Goal: Task Accomplishment & Management: Use online tool/utility

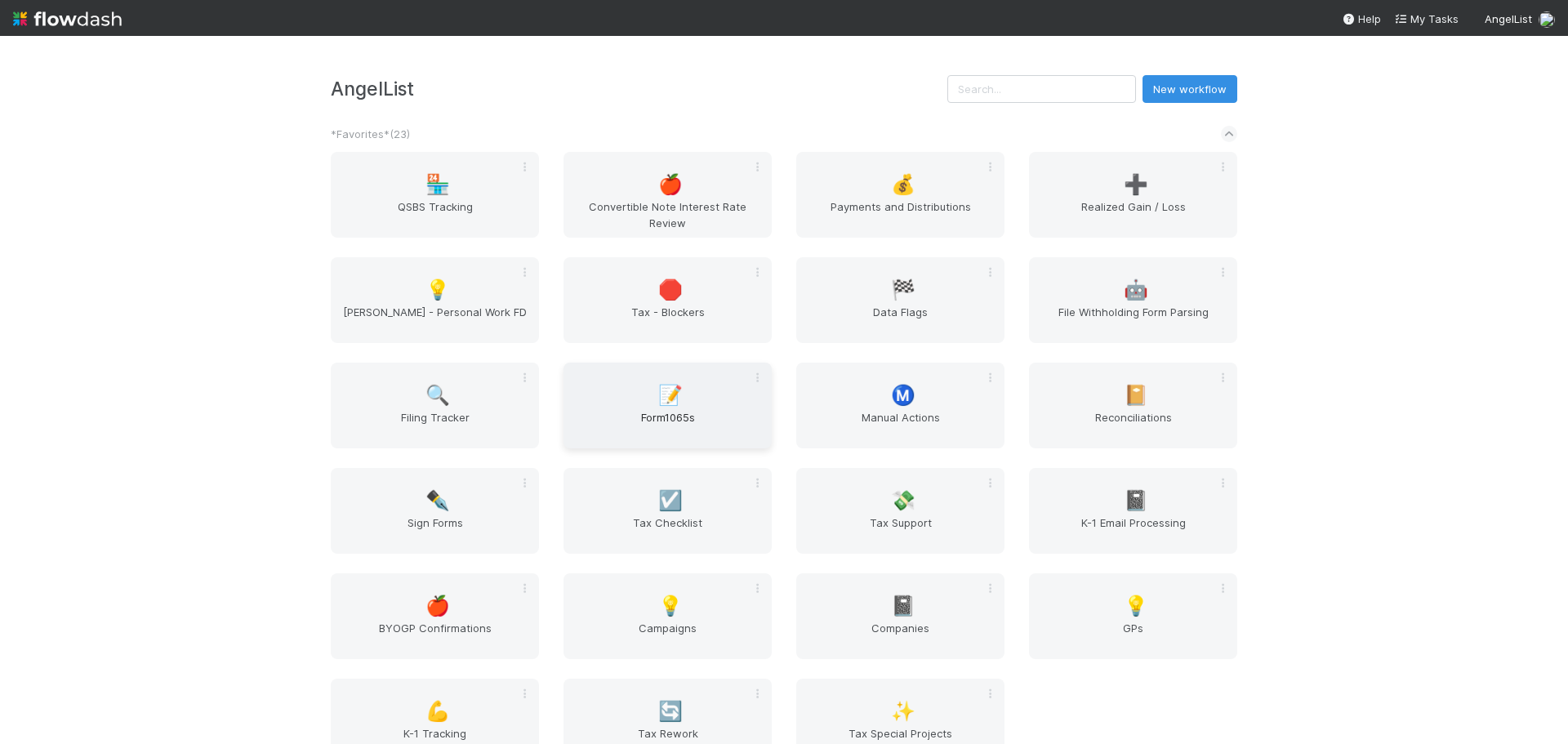
click at [716, 405] on div "📝 Form1065s" at bounding box center [667, 405] width 208 height 85
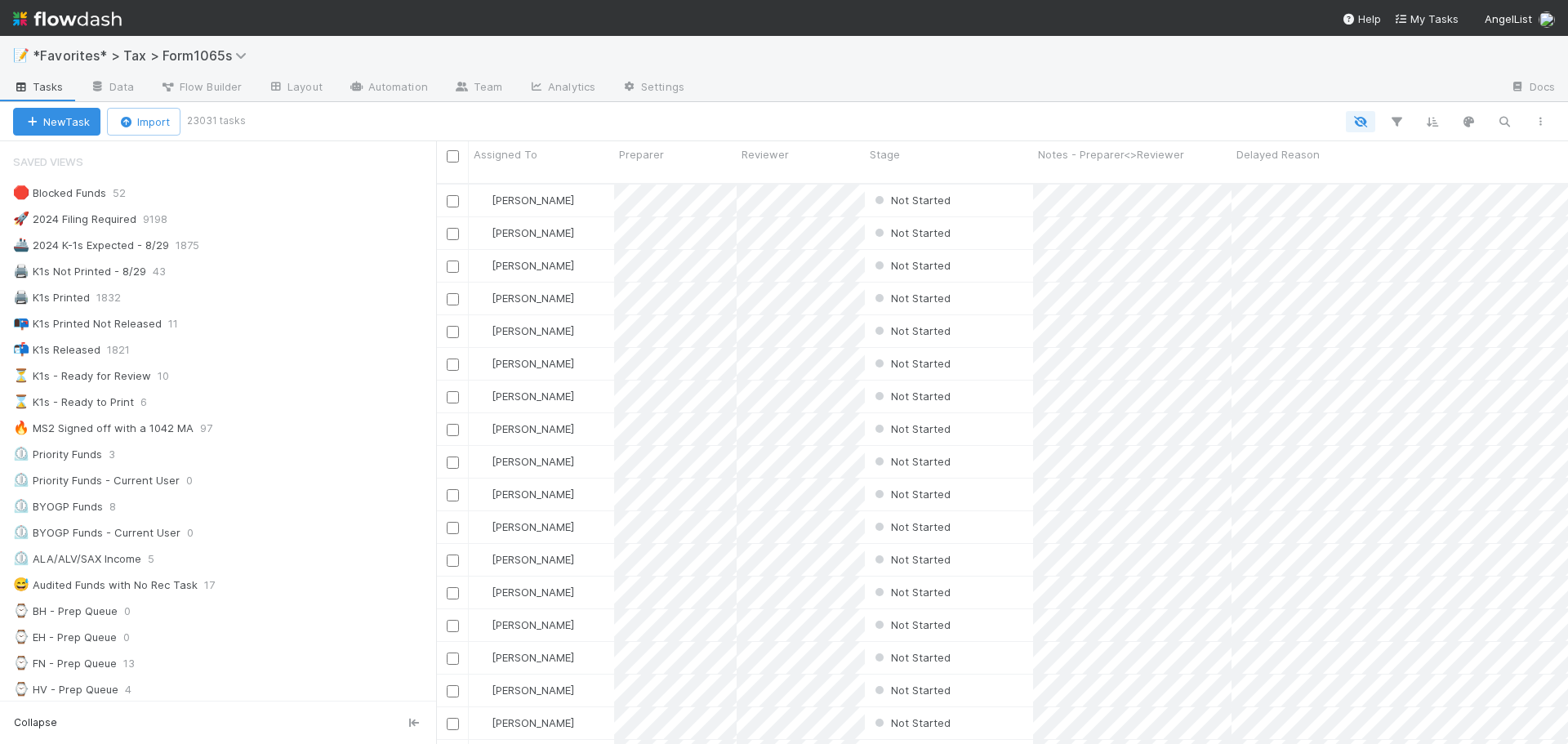
scroll to position [13, 13]
click at [99, 274] on div "🖨️ K1s Not Printed - 8/29" at bounding box center [80, 271] width 133 height 21
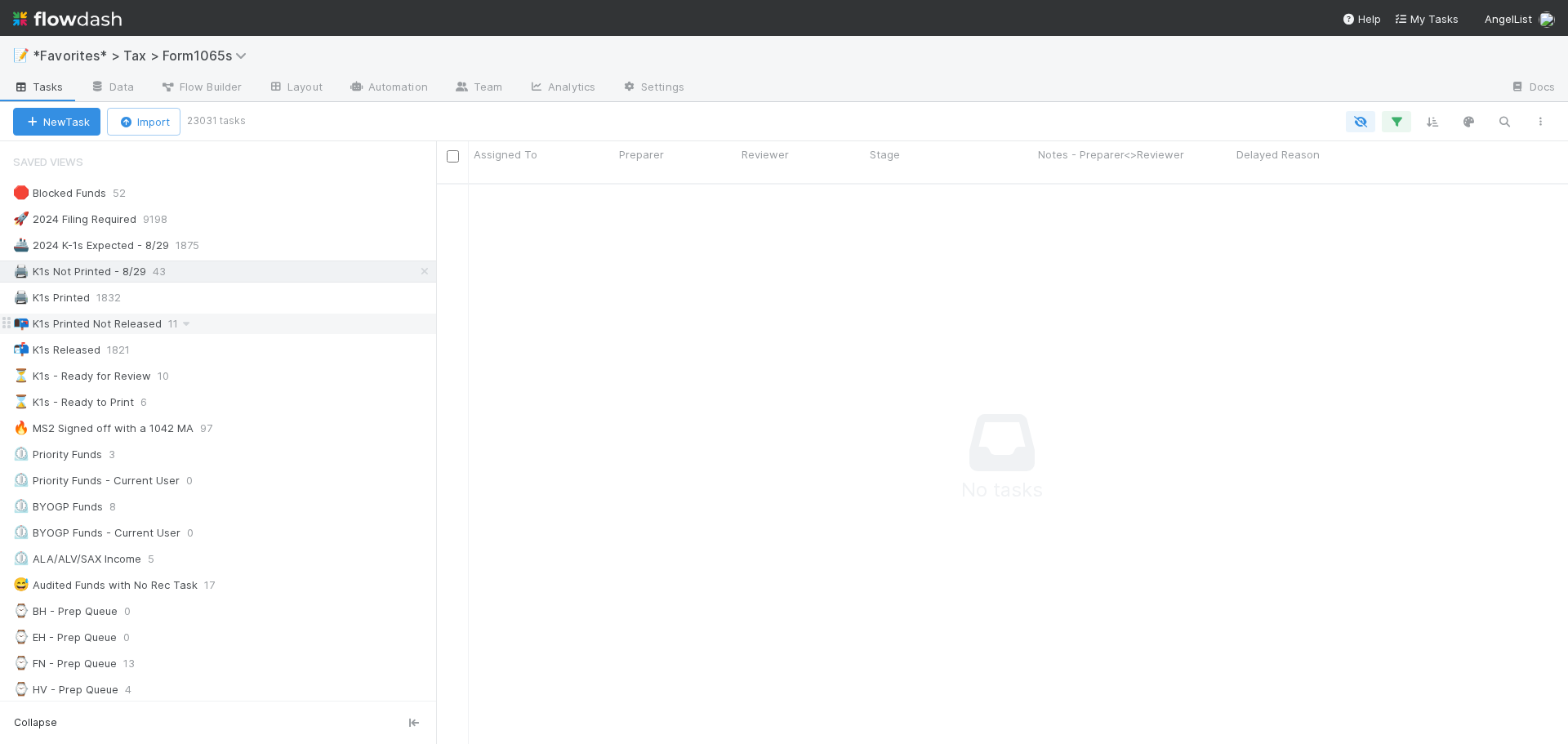
scroll to position [550, 1120]
click at [303, 335] on div "🛑 Blocked Funds 52 🚀 2024 Filing Required 9198 🚢 2024 K-1s Expected - 8/29 1875…" at bounding box center [218, 756] width 436 height 1146
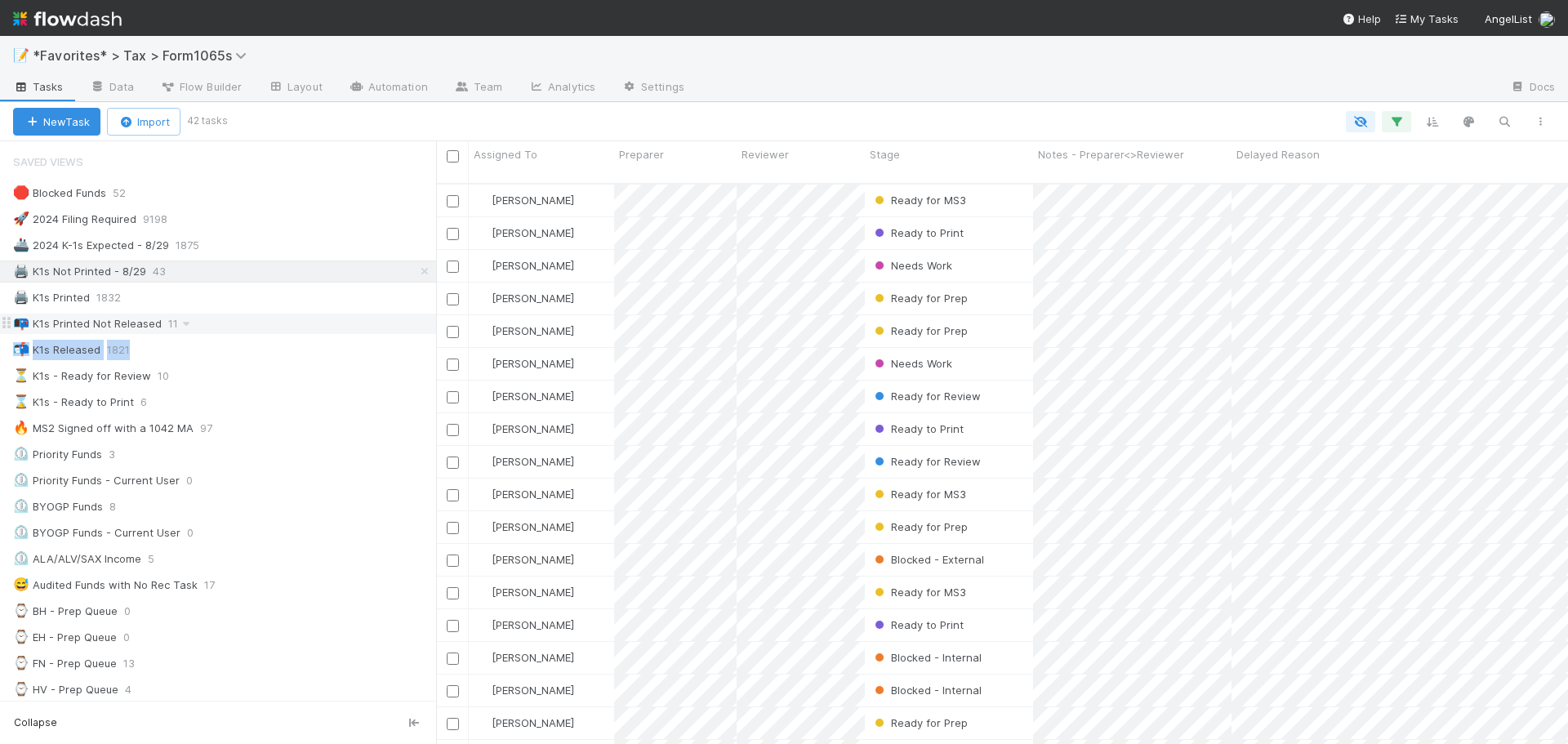
scroll to position [562, 1120]
click at [294, 325] on div "📭 K1s Printed Not Released 11" at bounding box center [225, 323] width 423 height 21
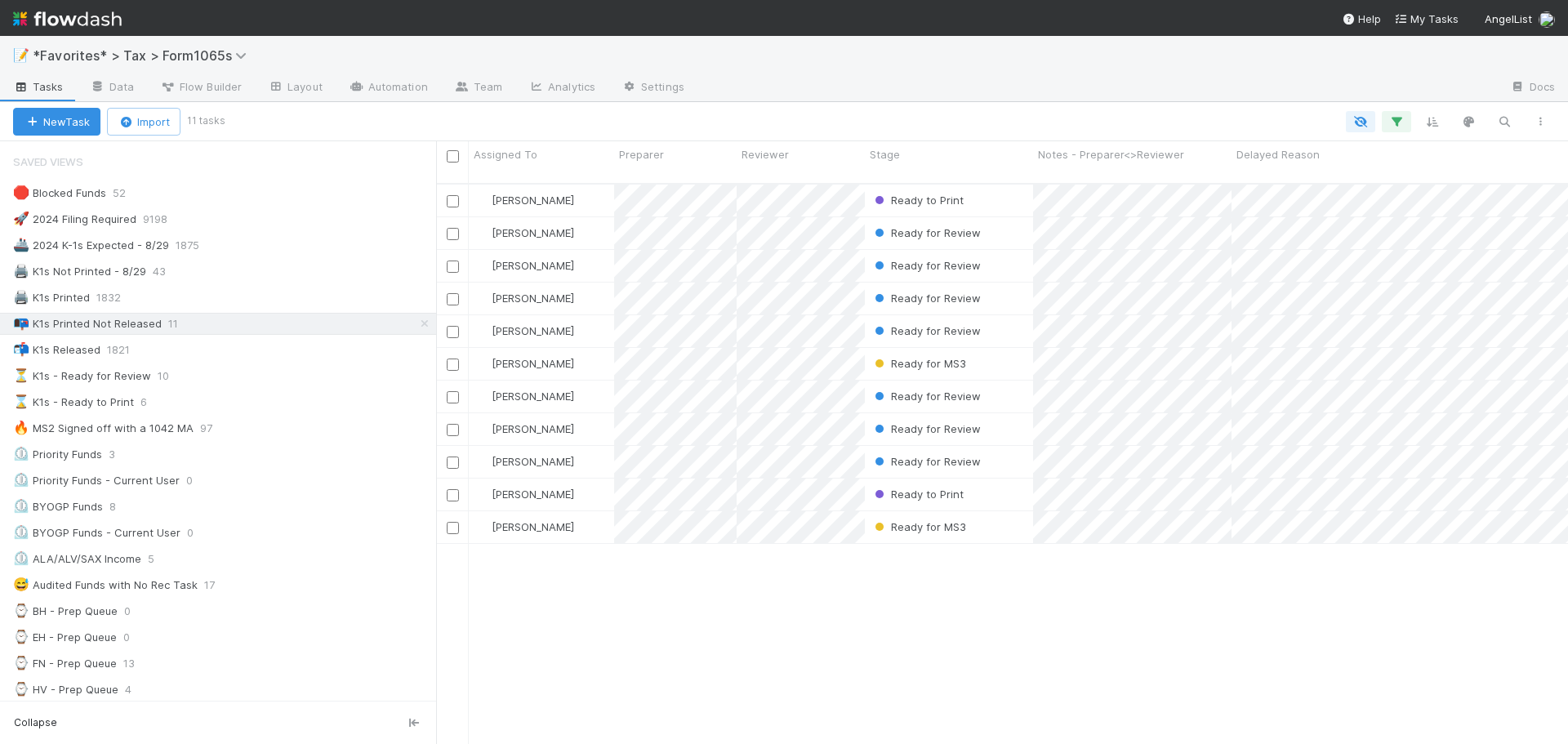
scroll to position [562, 1120]
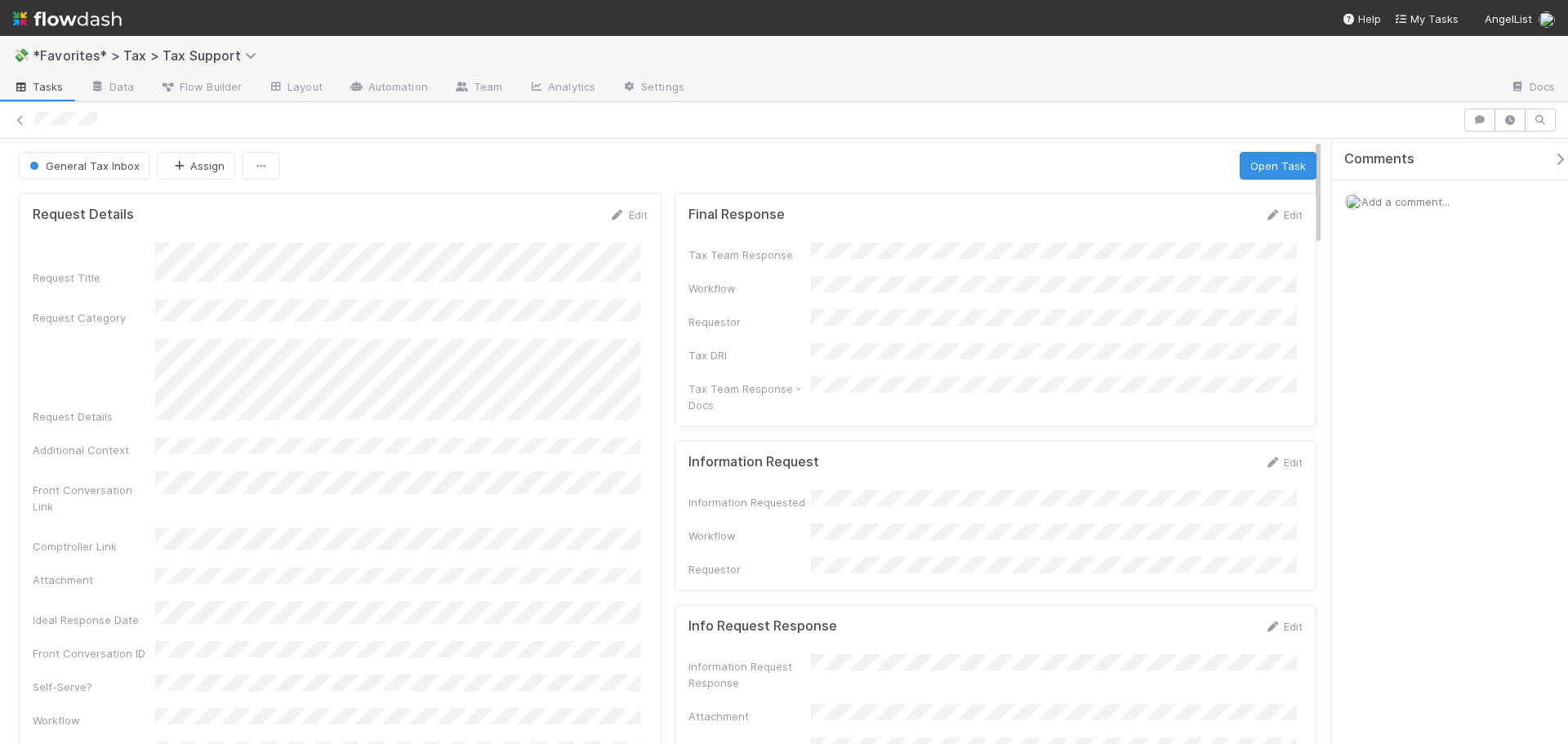
click at [895, 240] on form "Final Response Edit Tax Team Response Workflow Requestor Tax DRI Tax Team Respo…" at bounding box center [996, 309] width 615 height 207
click at [892, 241] on form "Final Response Edit Tax Team Response Workflow Requestor Tax DRI Tax Team Respo…" at bounding box center [996, 309] width 615 height 207
click at [857, 259] on div "Tax Team Response Workflow Requestor Tax DRI Tax Team Response - Docs" at bounding box center [996, 328] width 615 height 171
click at [856, 259] on div "Tax Team Response Workflow Requestor Tax DRI Tax Team Response - Docs" at bounding box center [996, 328] width 615 height 171
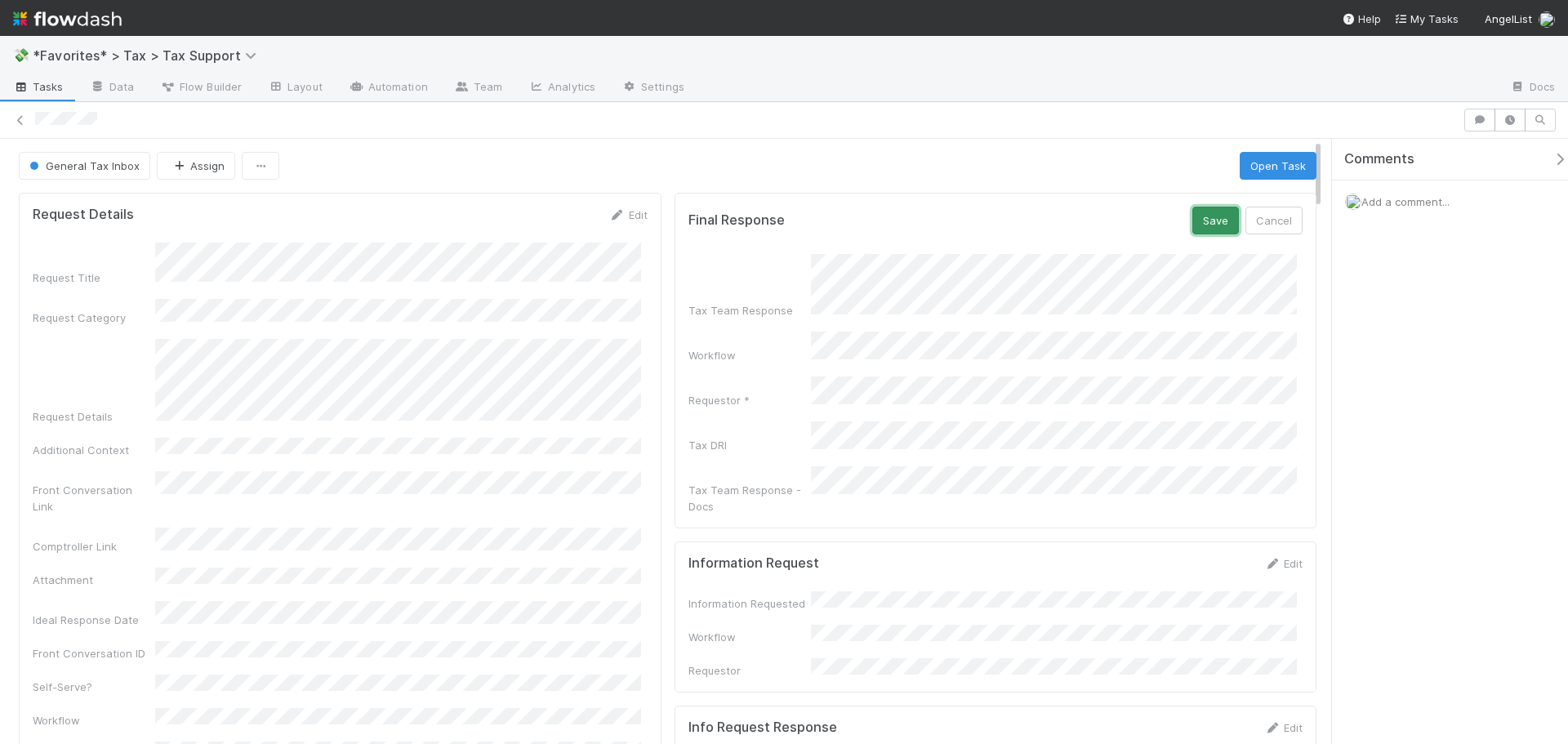
click at [1208, 216] on button "Save" at bounding box center [1216, 220] width 46 height 27
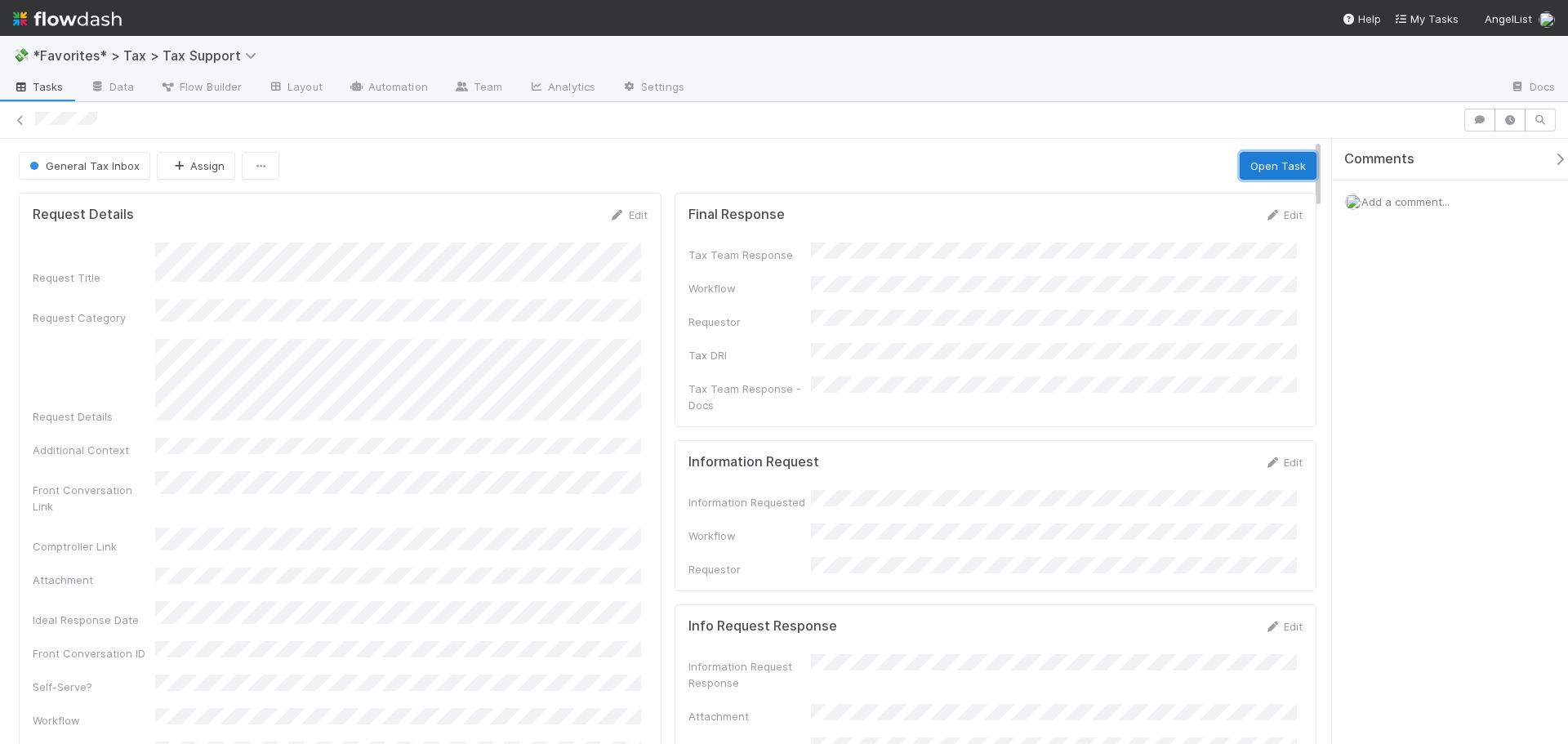
click at [1285, 158] on button "Open Task" at bounding box center [1278, 165] width 77 height 27
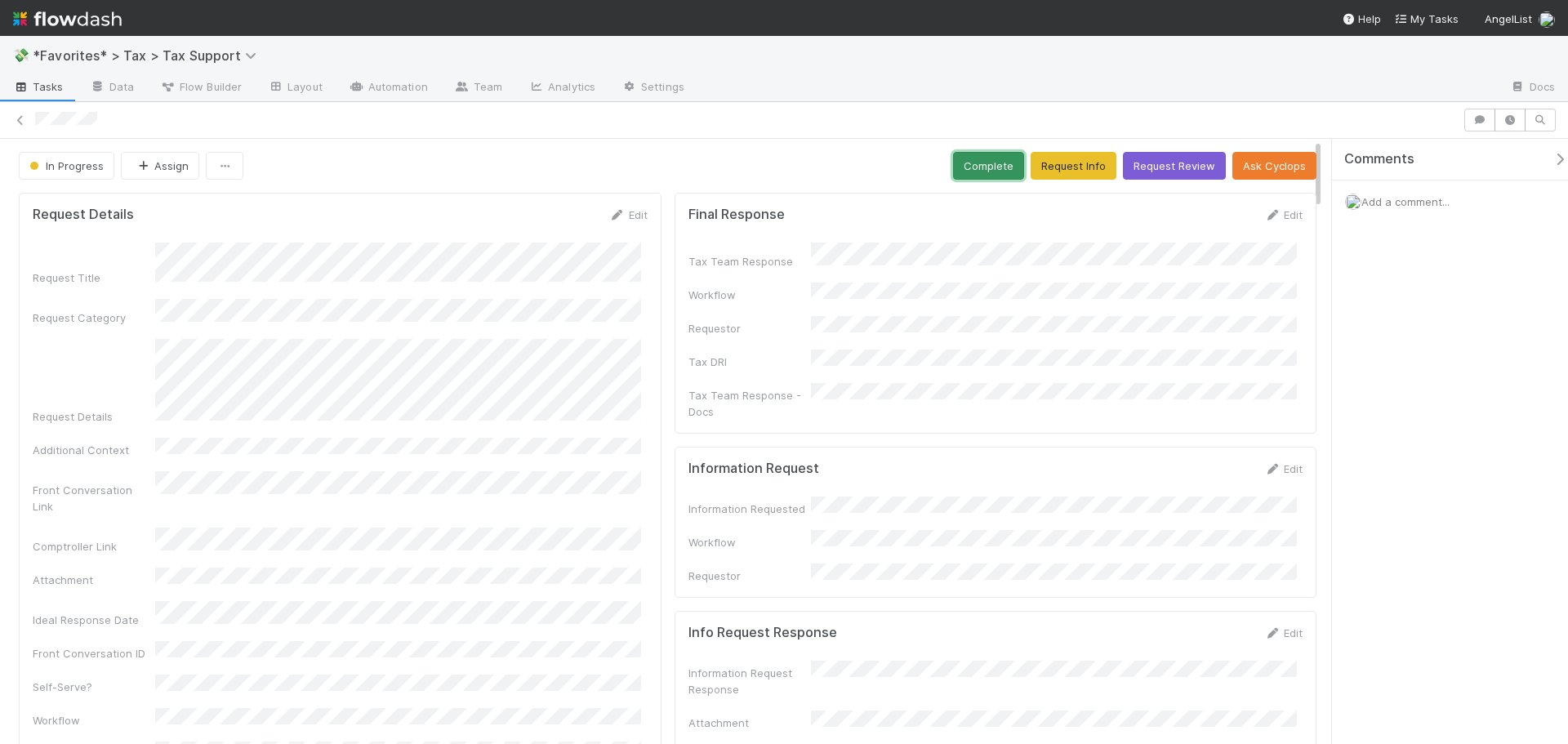
click at [963, 166] on button "Complete" at bounding box center [989, 165] width 71 height 27
